Goal: Task Accomplishment & Management: Complete application form

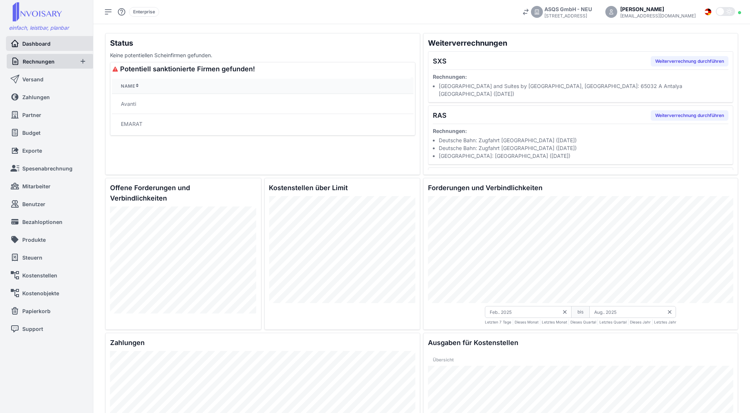
click at [36, 60] on span "Rechnungen" at bounding box center [39, 62] width 32 height 8
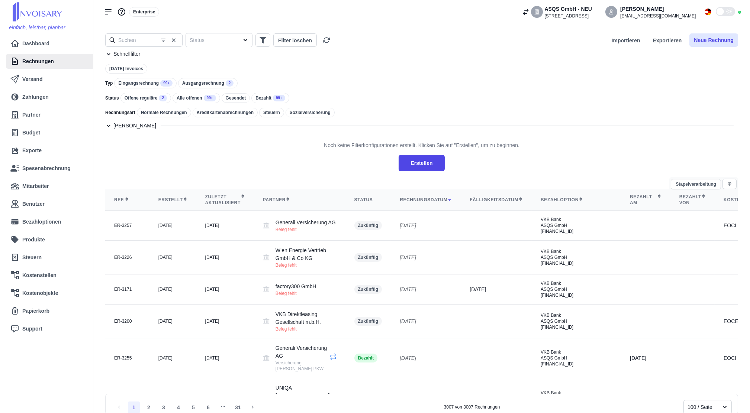
click at [714, 42] on button "Neue Rechnung" at bounding box center [713, 39] width 49 height 13
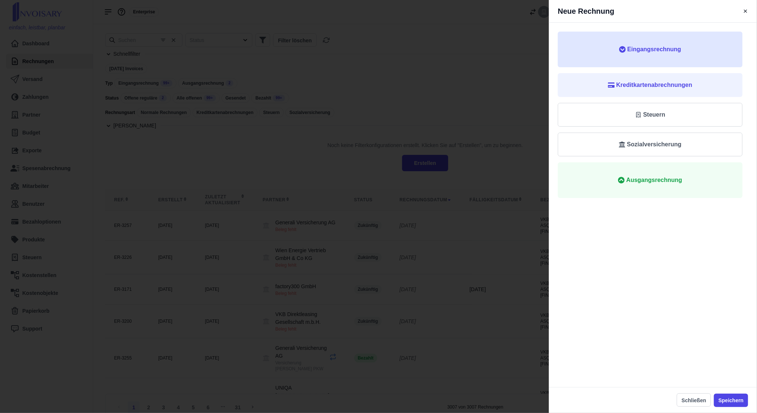
click at [616, 46] on span "Eingangsrechnung" at bounding box center [650, 49] width 161 height 9
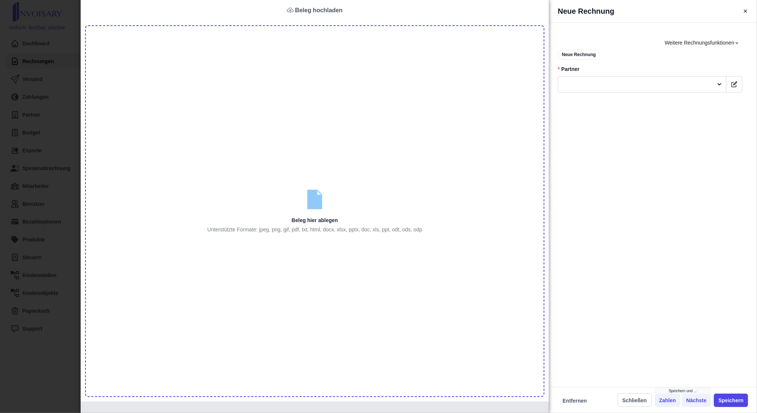
type input "C:\fakepath\BACAB0000140 (1).pdf"
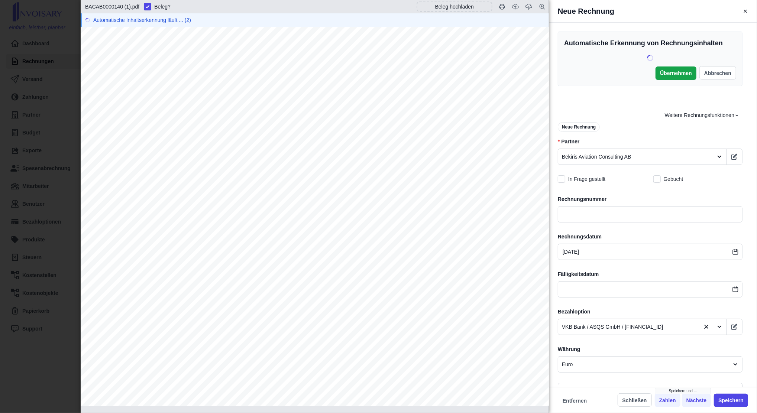
click at [214, 185] on span "0000140" at bounding box center [212, 185] width 30 height 8
copy span "0000140"
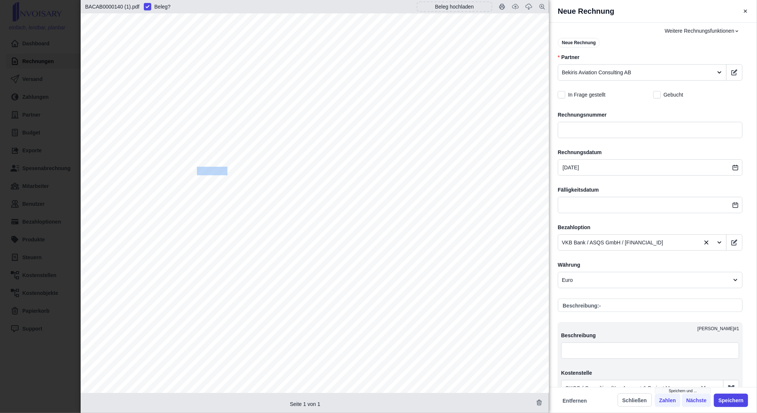
scroll to position [297, 0]
click at [605, 130] on input "text" at bounding box center [650, 129] width 185 height 16
paste input "0000140"
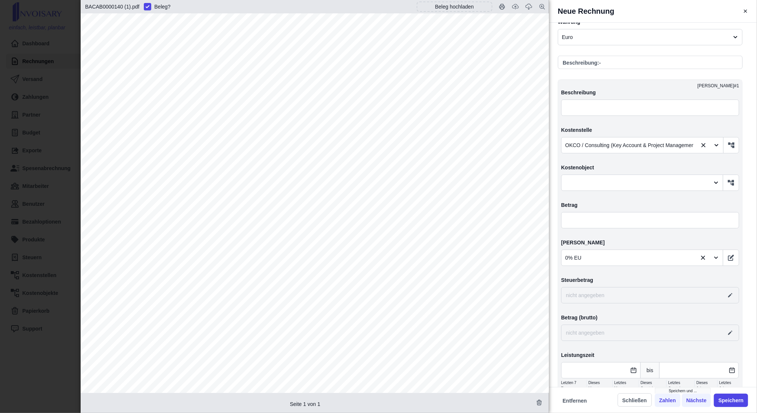
scroll to position [540, 0]
type input "0000140"
click at [609, 219] on input "text" at bounding box center [650, 220] width 178 height 16
type input "8,00"
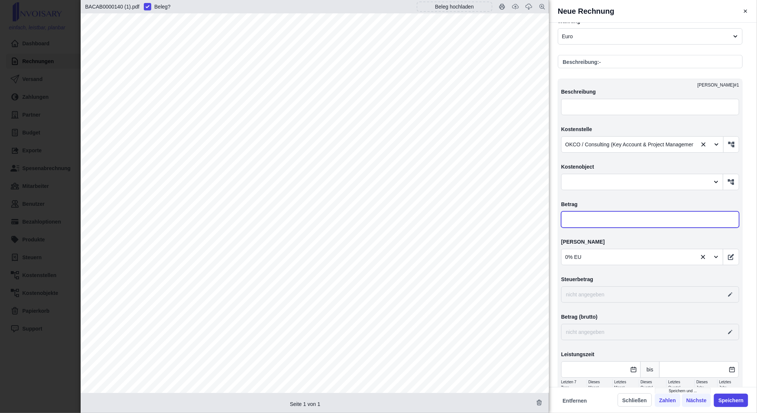
type input "0,00"
type input "88,00"
type input "886,00"
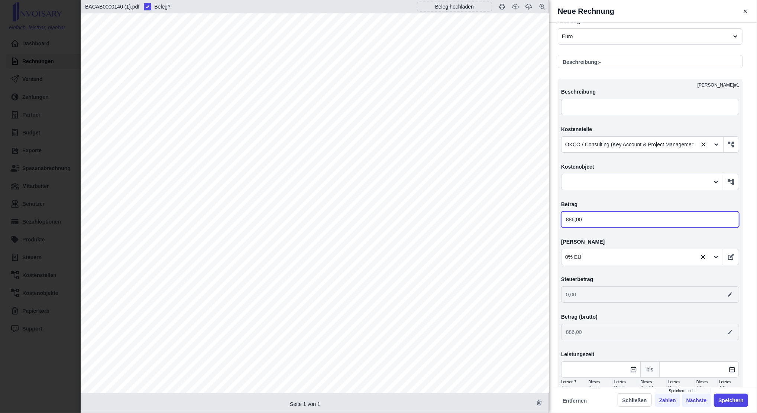
type input "8 860,00"
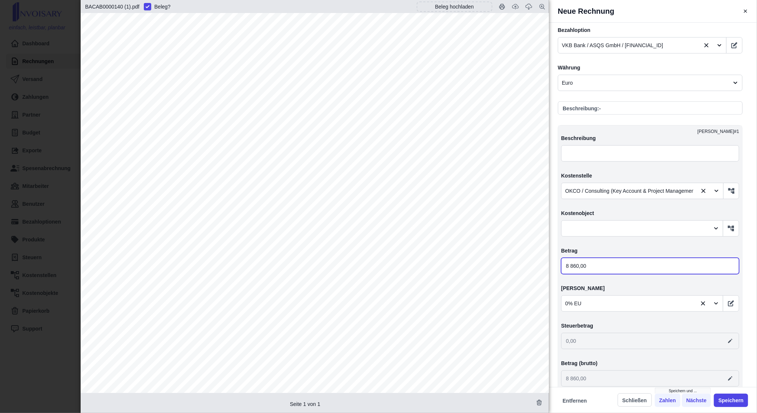
scroll to position [494, 0]
type input "8 860,00"
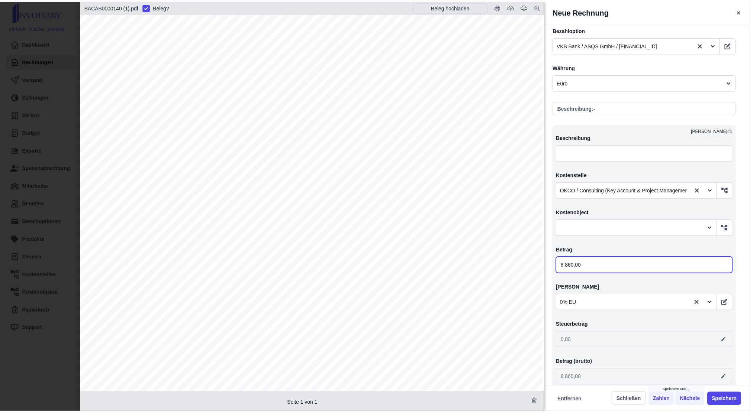
scroll to position [578, 0]
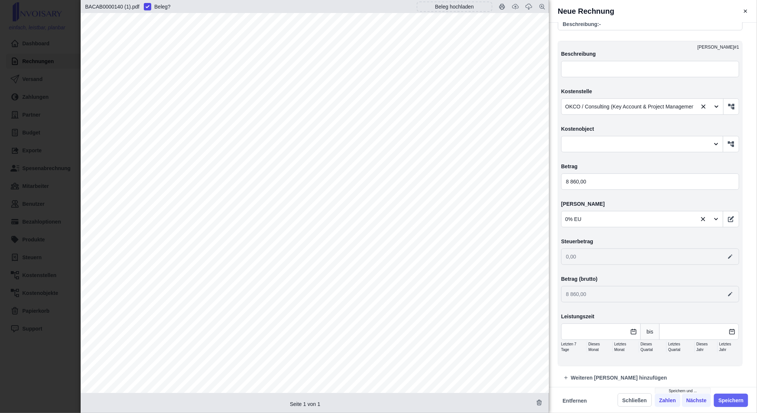
click at [733, 399] on button "Speichern" at bounding box center [731, 400] width 34 height 13
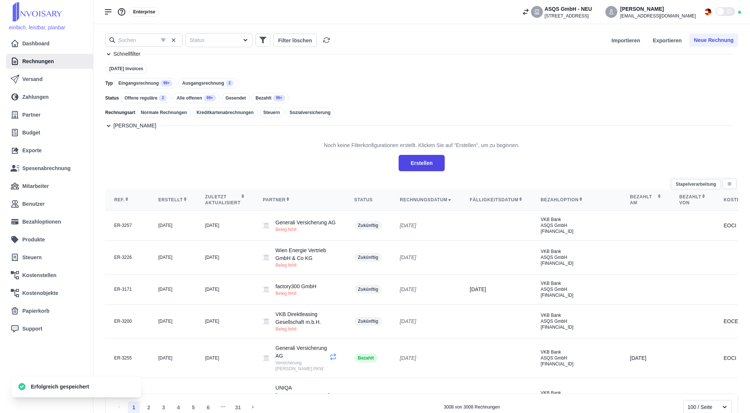
click at [149, 83] on div "Eingangsrechnung 99+" at bounding box center [145, 83] width 62 height 10
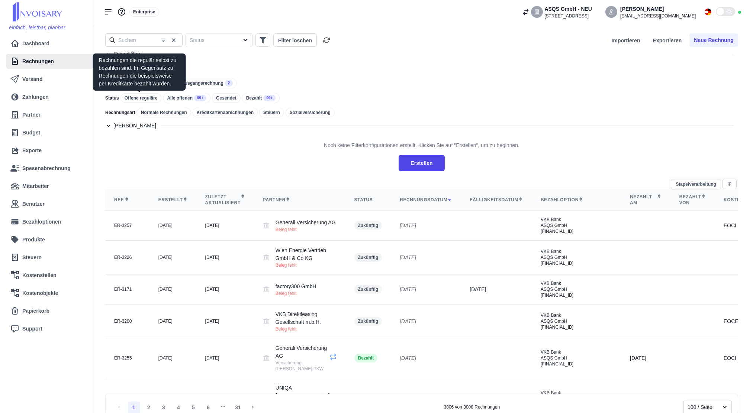
click at [145, 97] on div "Offene reguläre" at bounding box center [140, 98] width 41 height 10
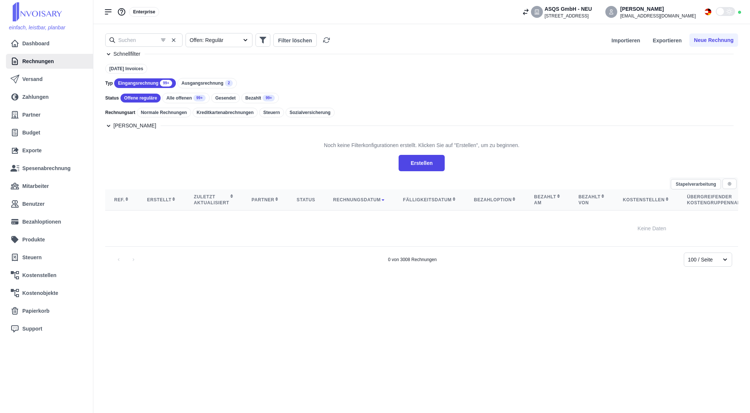
click at [152, 87] on div "Eingangsrechnung 99+" at bounding box center [145, 83] width 62 height 10
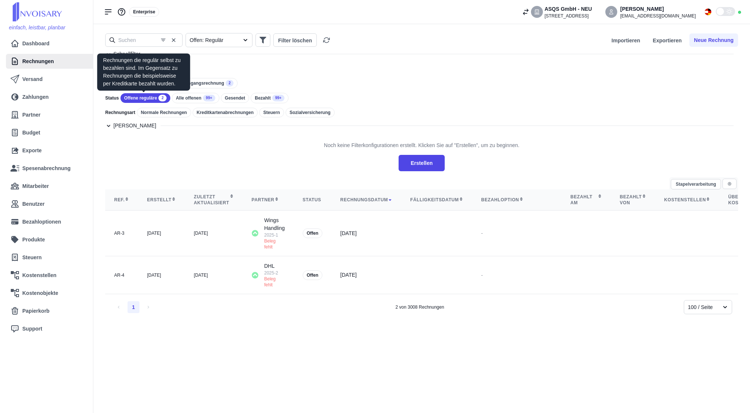
click at [148, 96] on div "Offene reguläre 2" at bounding box center [145, 98] width 50 height 10
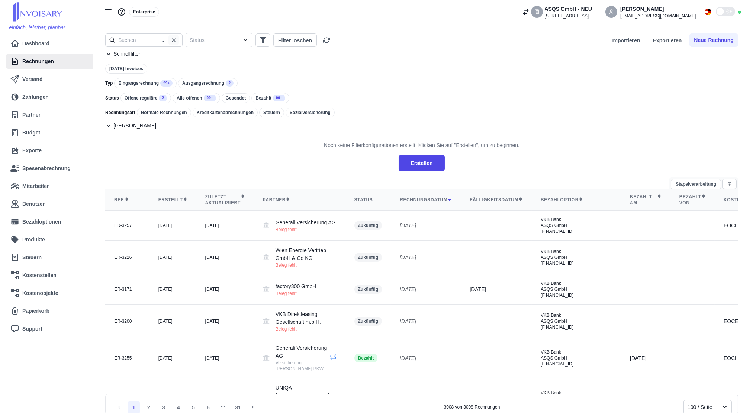
click at [175, 37] on icon "button" at bounding box center [174, 40] width 6 height 6
click at [155, 38] on input "text" at bounding box center [143, 39] width 77 height 13
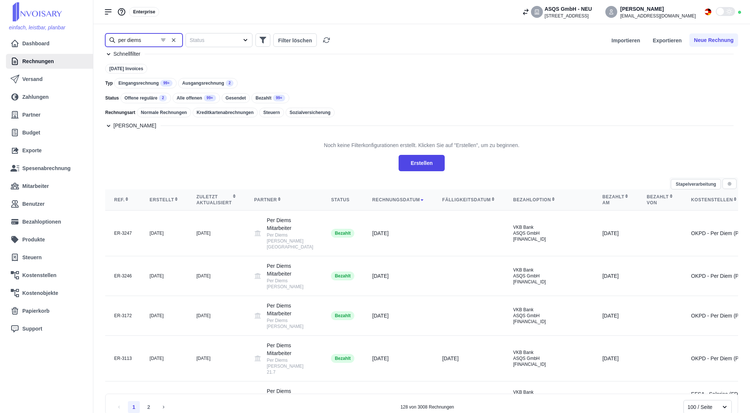
type input "per diems"
drag, startPoint x: 133, startPoint y: 75, endPoint x: 133, endPoint y: 81, distance: 6.0
click at [133, 81] on div "[DATE] Invoices Typ Eingangsrechnung 99+ Ausgangsrechnung 2 Status Offene regul…" at bounding box center [421, 93] width 633 height 58
click at [133, 81] on div "Eingangsrechnung 99+" at bounding box center [145, 83] width 62 height 10
